Goal: Task Accomplishment & Management: Use online tool/utility

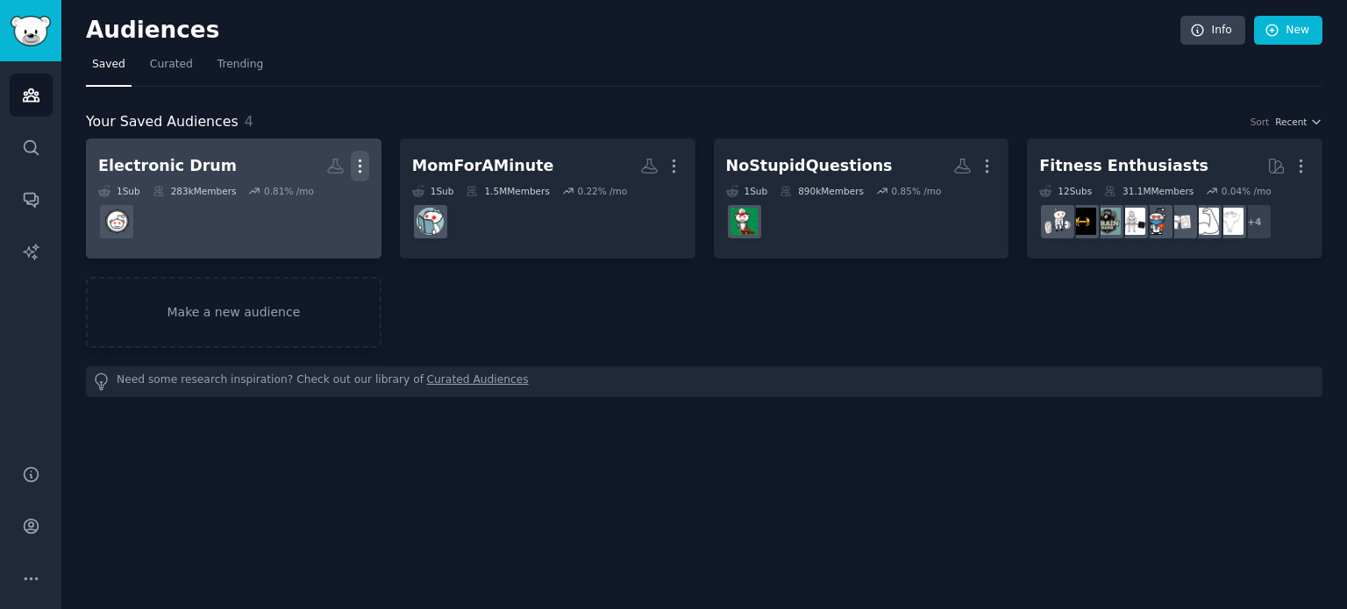
click at [359, 167] on icon "button" at bounding box center [360, 166] width 2 height 12
click at [311, 206] on p "Delete" at bounding box center [312, 203] width 40 height 18
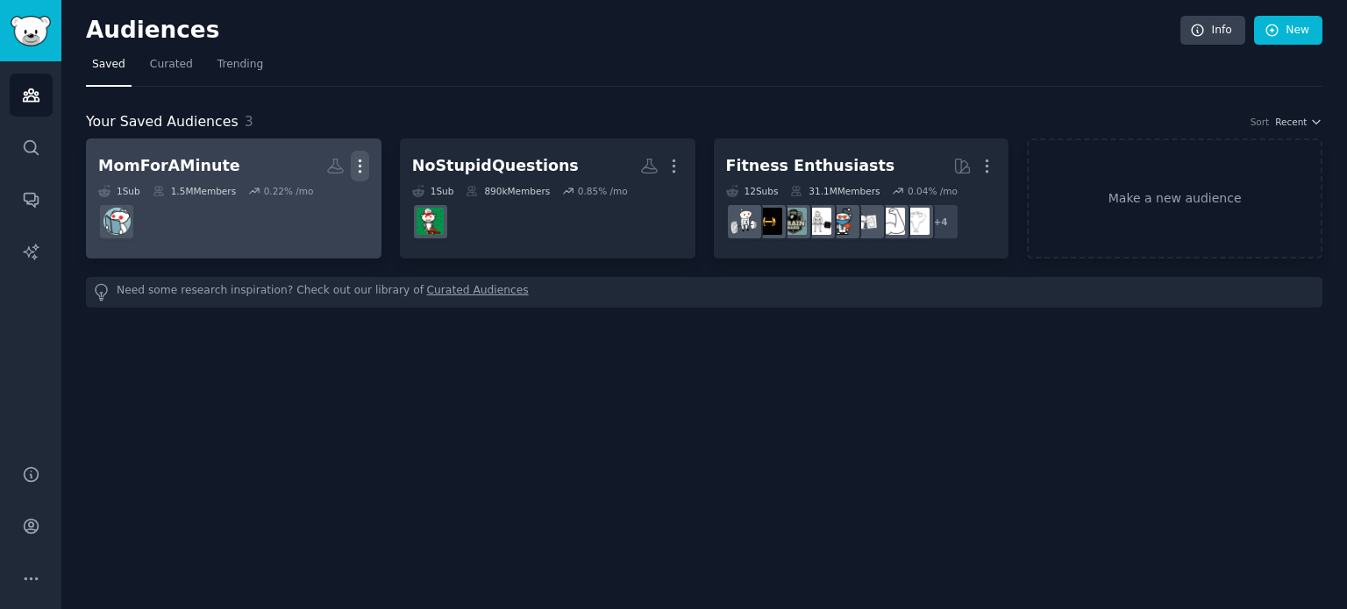
click at [359, 166] on icon "button" at bounding box center [360, 166] width 2 height 12
click at [321, 203] on p "Delete" at bounding box center [312, 203] width 40 height 18
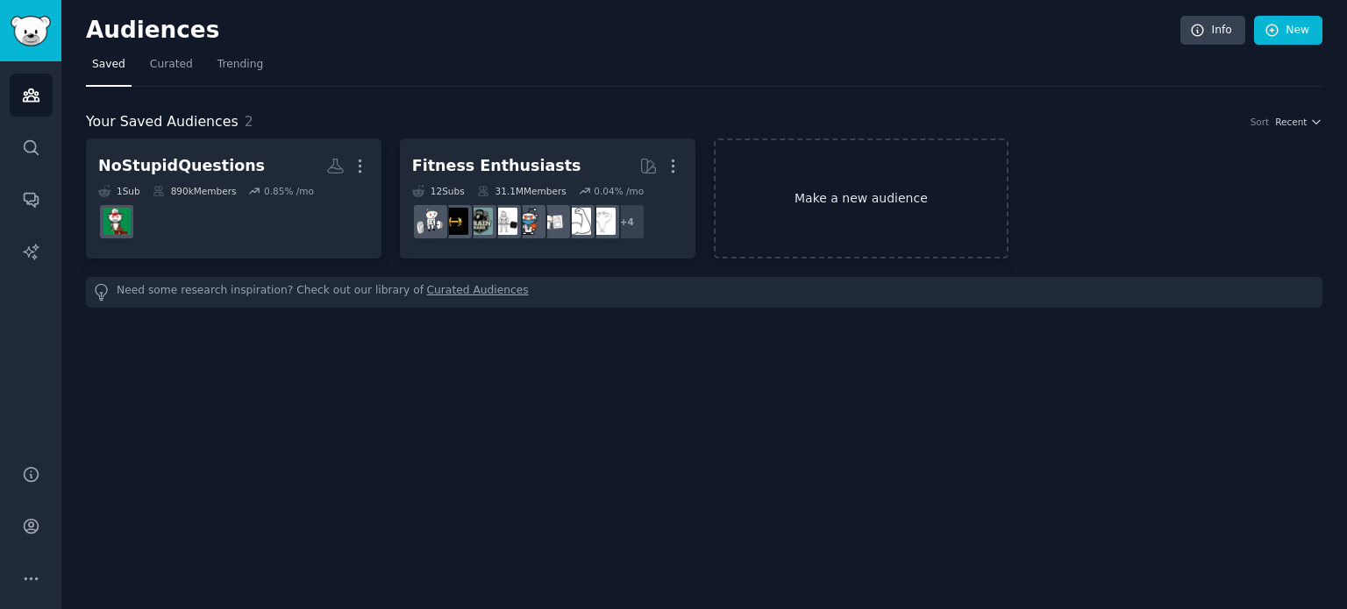
click at [825, 186] on link "Make a new audience" at bounding box center [861, 199] width 295 height 120
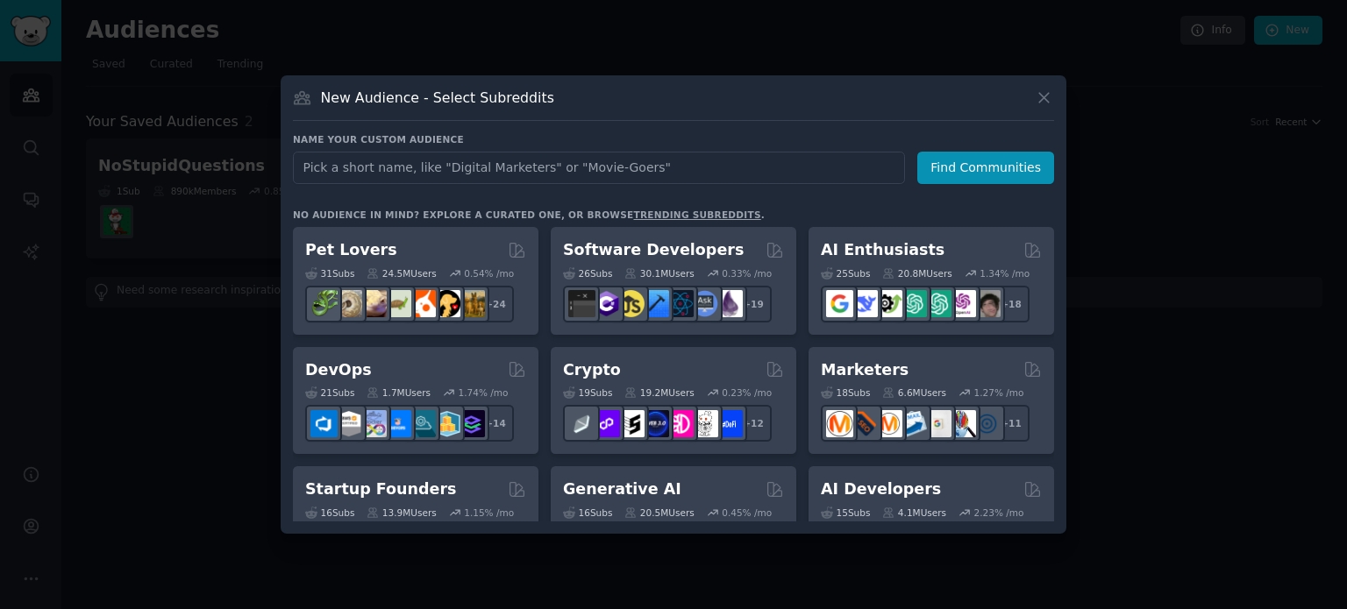
click at [499, 174] on input "text" at bounding box center [599, 168] width 612 height 32
type input "parenting"
click button "Find Communities" at bounding box center [985, 168] width 137 height 32
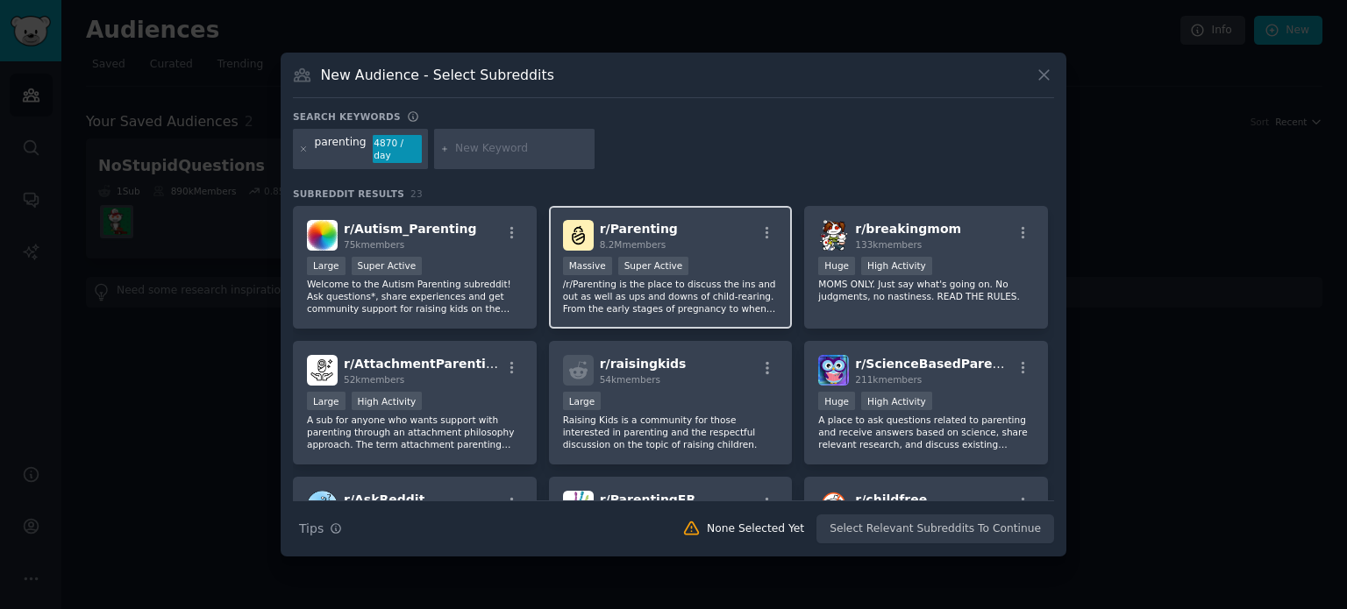
click at [671, 293] on p "/r/Parenting is the place to discuss the ins and out as well as ups and downs o…" at bounding box center [671, 296] width 216 height 37
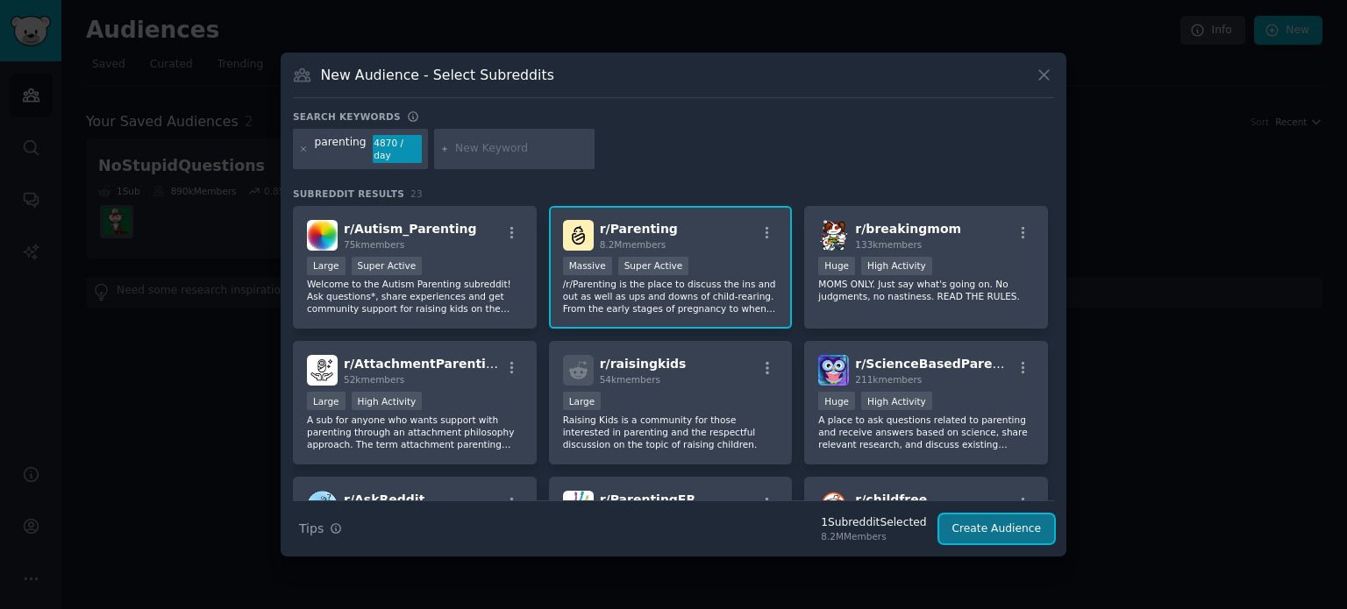
click at [987, 520] on button "Create Audience" at bounding box center [997, 530] width 116 height 30
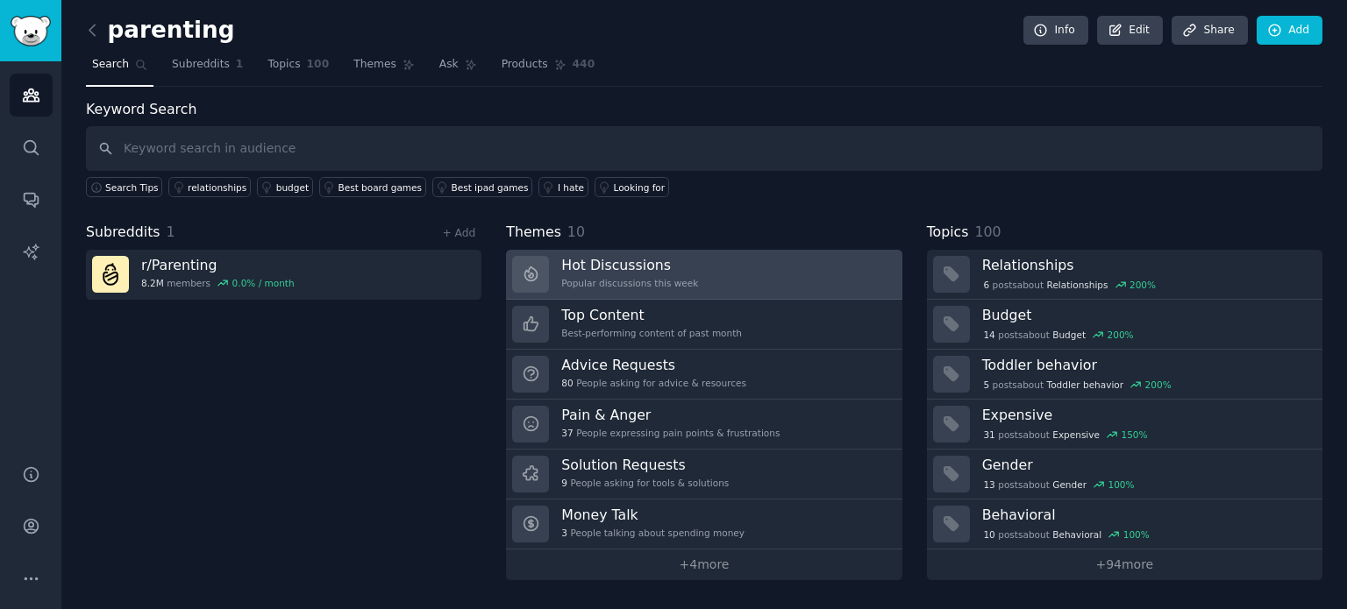
click at [593, 268] on h3 "Hot Discussions" at bounding box center [629, 265] width 137 height 18
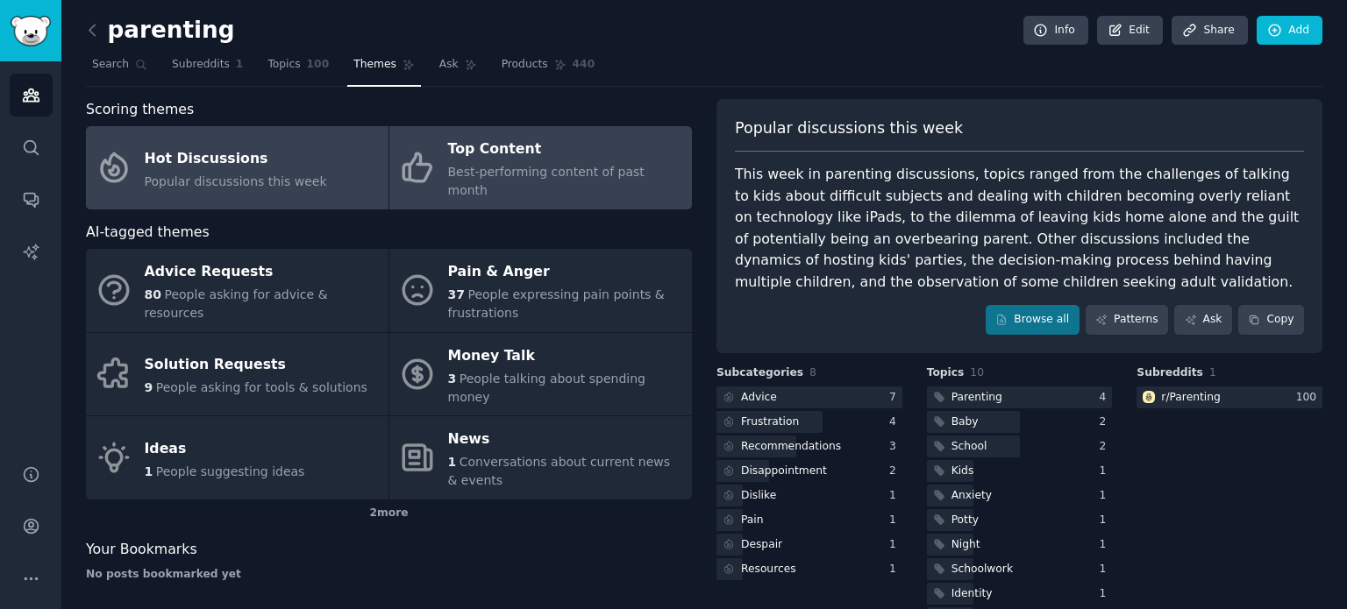
click at [485, 146] on div "Top Content" at bounding box center [565, 150] width 235 height 28
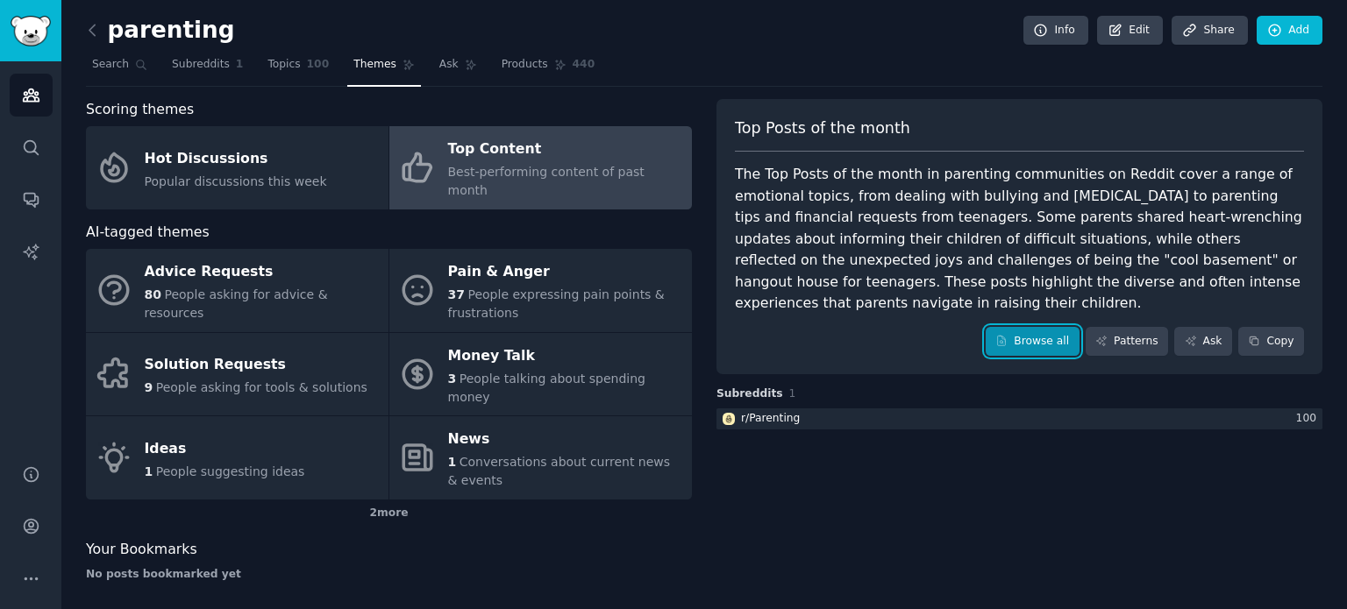
click at [1049, 327] on link "Browse all" at bounding box center [1032, 342] width 94 height 30
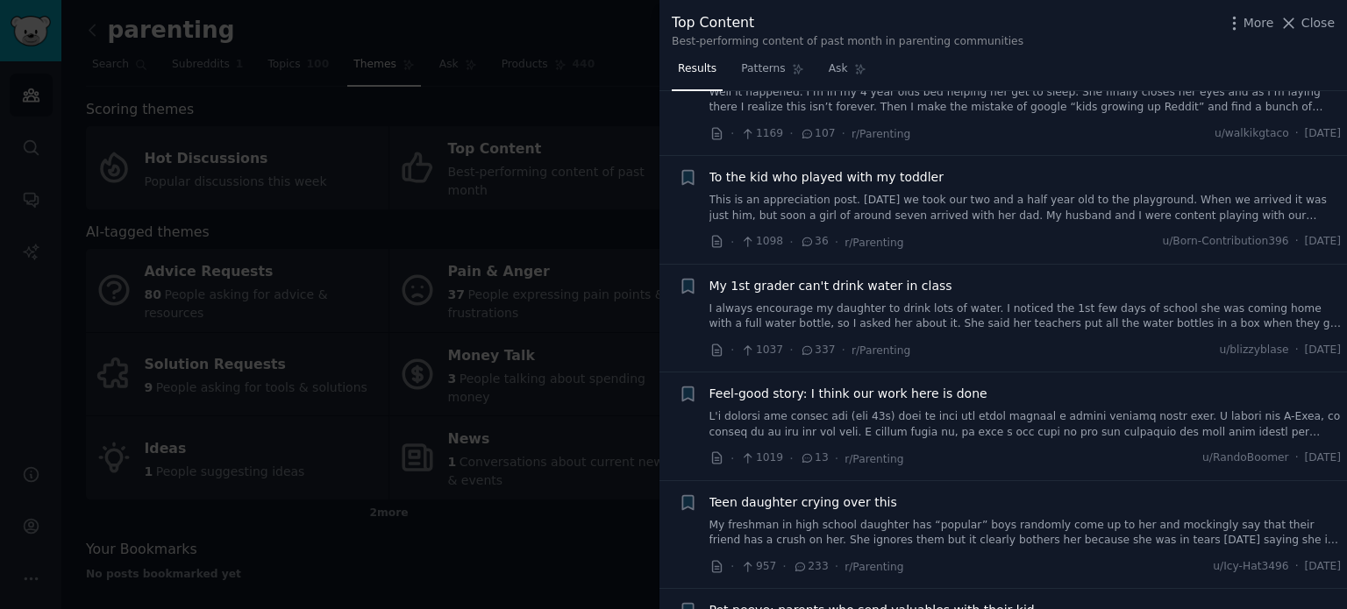
scroll to position [1929, 0]
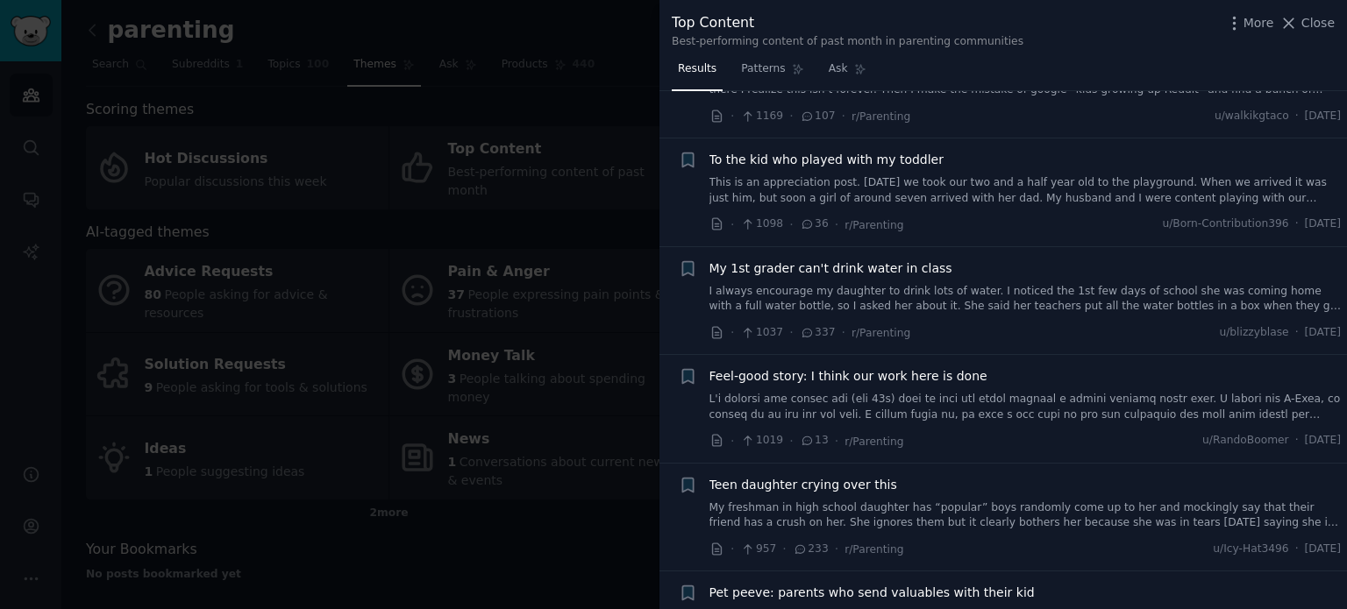
drag, startPoint x: 1319, startPoint y: 22, endPoint x: 576, endPoint y: 44, distance: 742.9
click at [1319, 22] on span "Close" at bounding box center [1317, 23] width 33 height 18
